Goal: Task Accomplishment & Management: Complete application form

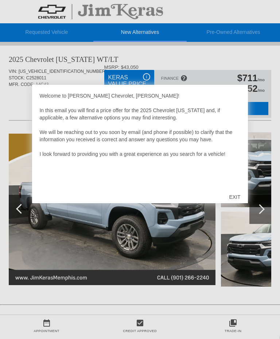
click at [232, 200] on div "EXIT" at bounding box center [234, 197] width 26 height 22
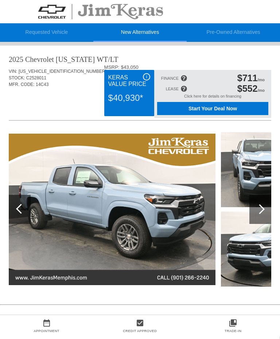
scroll to position [2, 1]
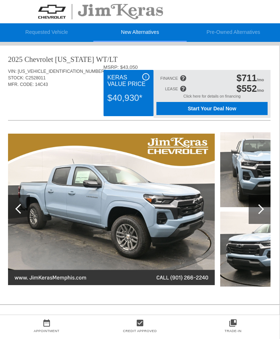
click at [261, 214] on div at bounding box center [259, 209] width 22 height 29
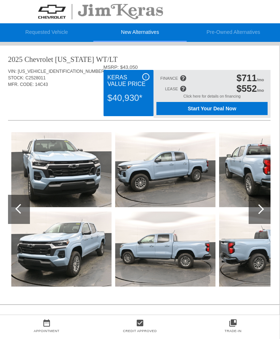
click at [256, 179] on img at bounding box center [269, 169] width 100 height 75
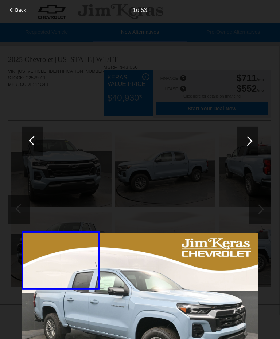
click at [246, 144] on div at bounding box center [248, 141] width 10 height 10
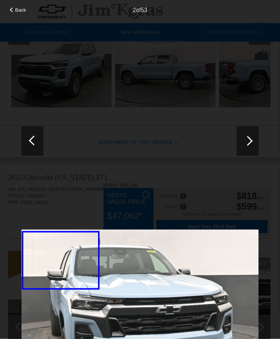
scroll to position [182, 1]
click at [247, 146] on div at bounding box center [247, 140] width 22 height 29
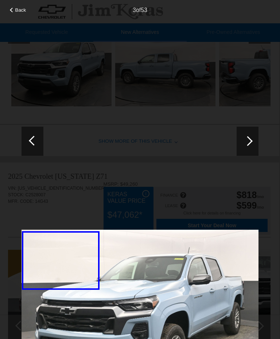
click at [249, 145] on div at bounding box center [247, 140] width 22 height 29
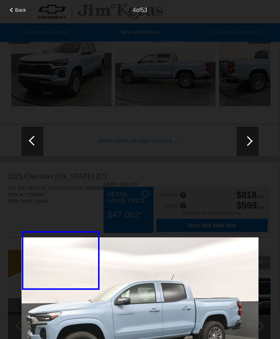
click at [252, 141] on div at bounding box center [247, 140] width 22 height 29
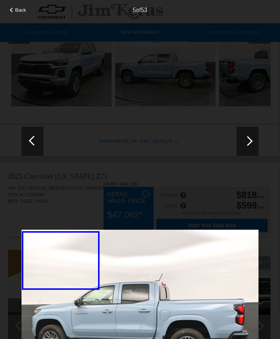
click at [251, 150] on div at bounding box center [247, 140] width 22 height 29
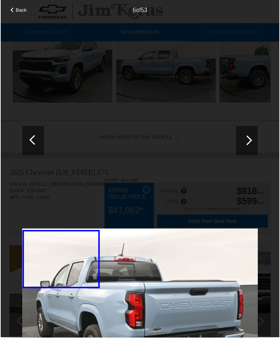
scroll to position [188, 1]
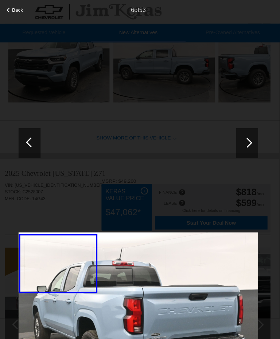
click at [15, 12] on span "Back" at bounding box center [20, 9] width 11 height 5
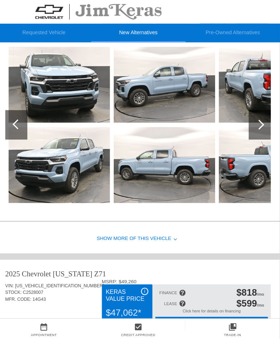
scroll to position [88, 1]
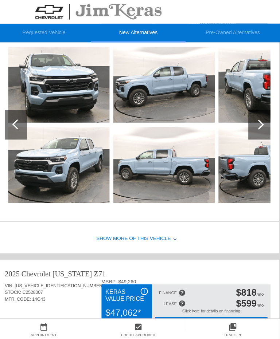
click at [261, 122] on div at bounding box center [259, 123] width 22 height 29
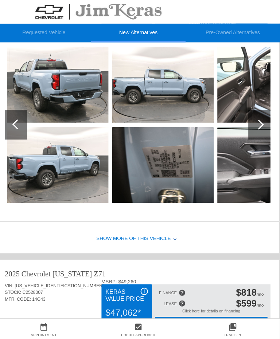
click at [172, 161] on img at bounding box center [164, 163] width 100 height 75
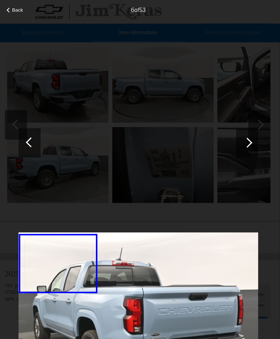
click at [15, 10] on span "Back" at bounding box center [20, 9] width 11 height 5
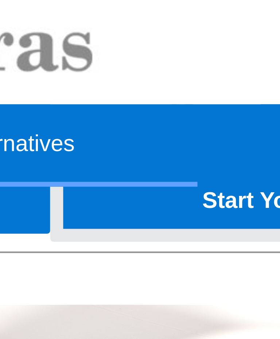
scroll to position [66, 1]
